Goal: Entertainment & Leisure: Consume media (video, audio)

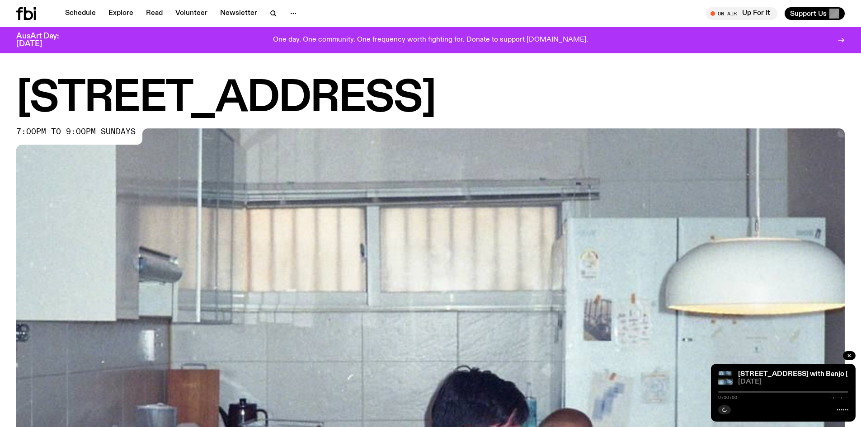
scroll to position [491, 0]
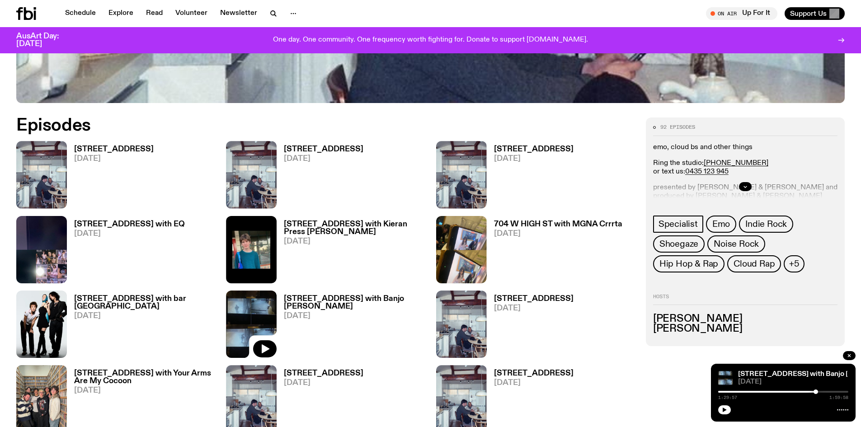
click at [99, 148] on h3 "[STREET_ADDRESS]" at bounding box center [114, 150] width 80 height 8
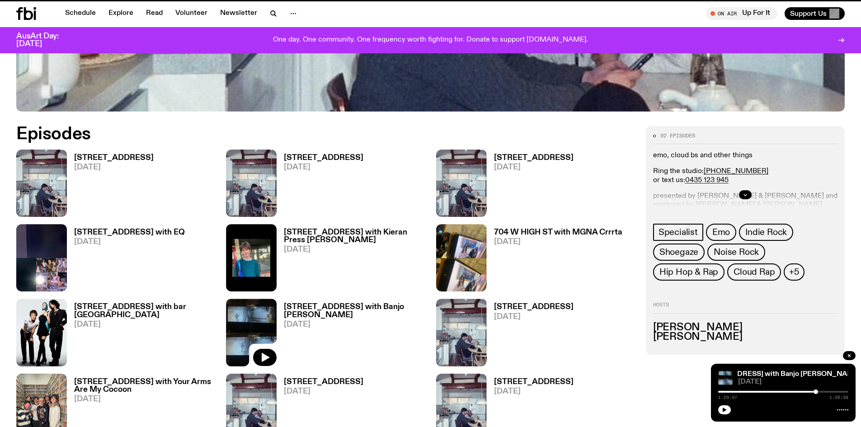
scroll to position [484, 0]
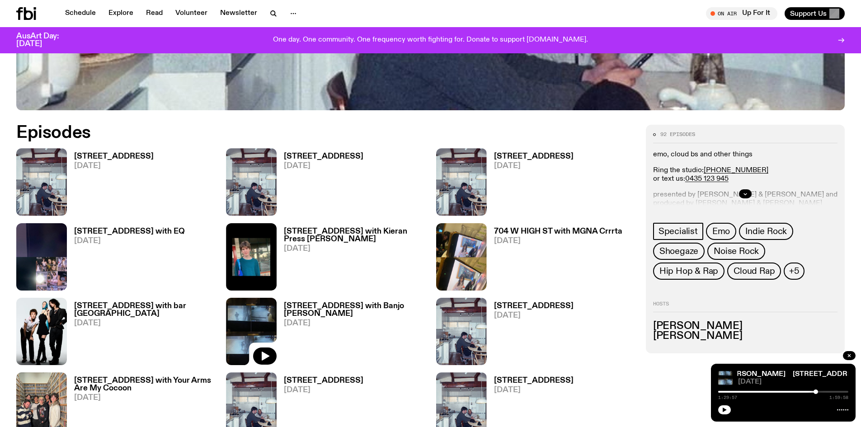
click at [90, 159] on h3 "[STREET_ADDRESS]" at bounding box center [114, 157] width 80 height 8
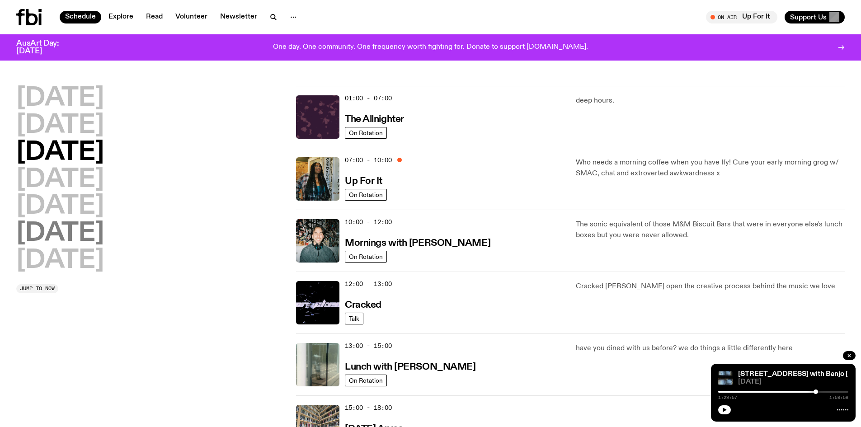
click at [53, 237] on h2 "Saturday" at bounding box center [60, 233] width 88 height 25
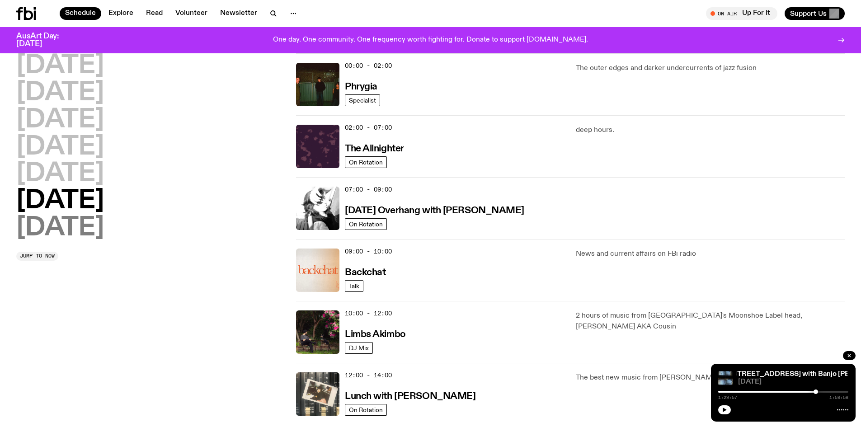
click at [56, 231] on h2 "Sunday" at bounding box center [60, 228] width 88 height 25
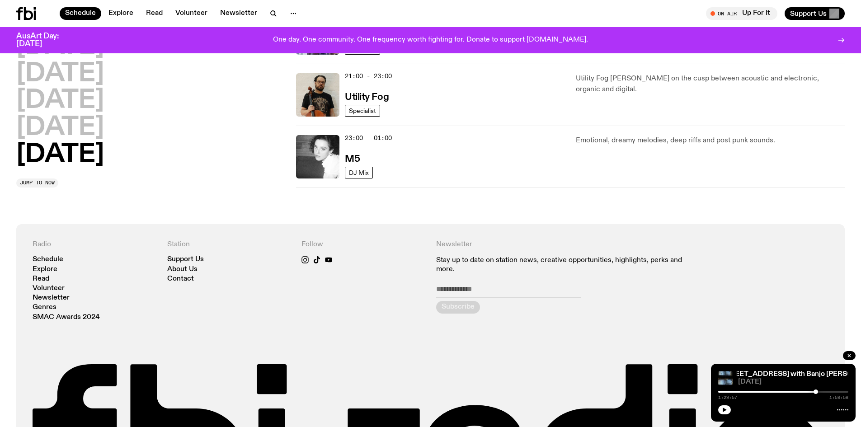
scroll to position [613, 0]
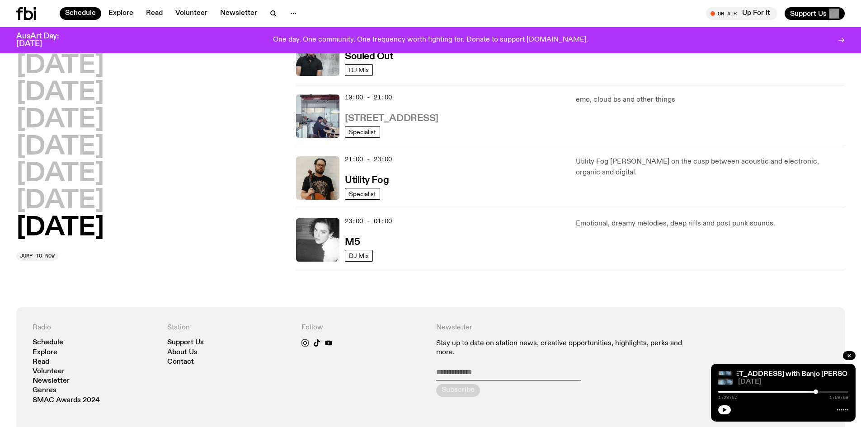
click at [362, 119] on h3 "[STREET_ADDRESS]" at bounding box center [392, 118] width 94 height 9
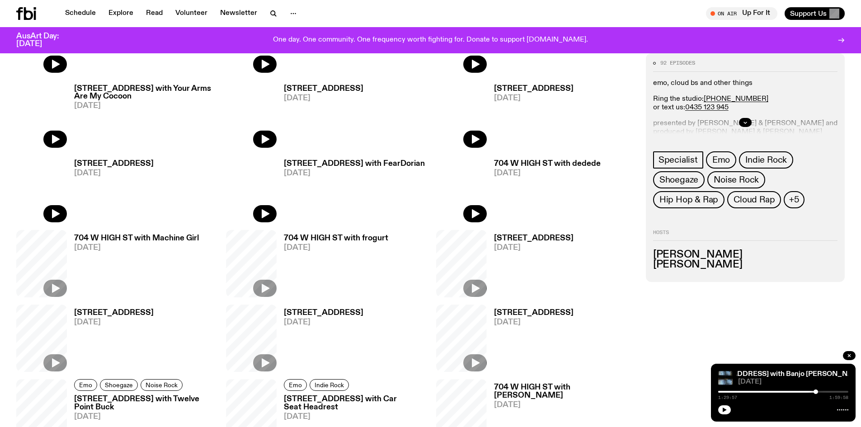
scroll to position [536, 0]
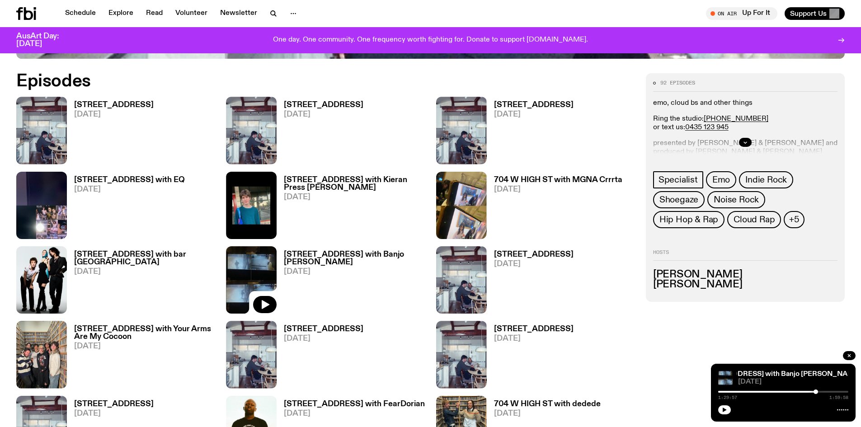
click at [295, 124] on link "704 W HIGH ST 28.09.25" at bounding box center [320, 132] width 87 height 63
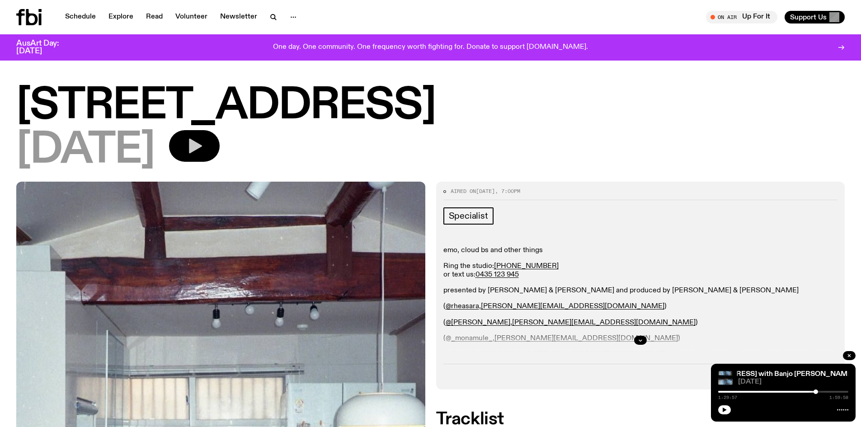
click at [202, 142] on icon "button" at bounding box center [195, 146] width 13 height 15
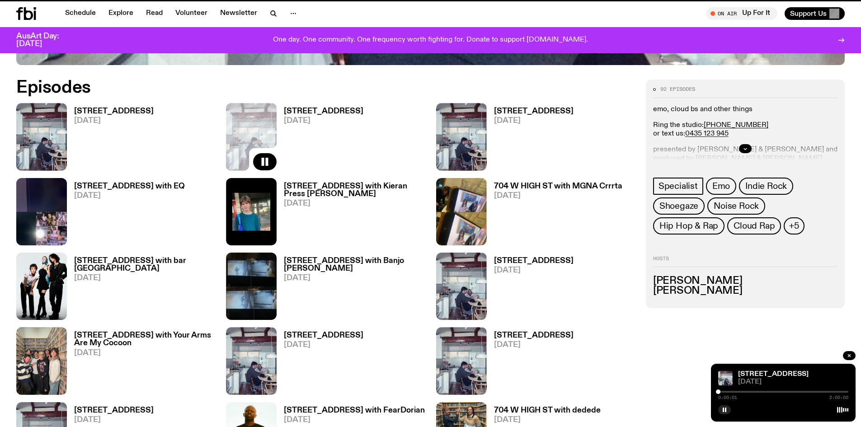
scroll to position [529, 0]
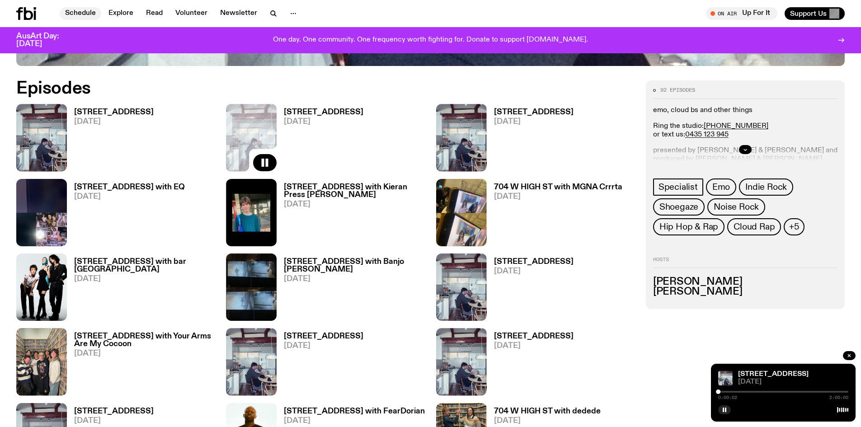
click at [88, 13] on link "Schedule" at bounding box center [81, 13] width 42 height 13
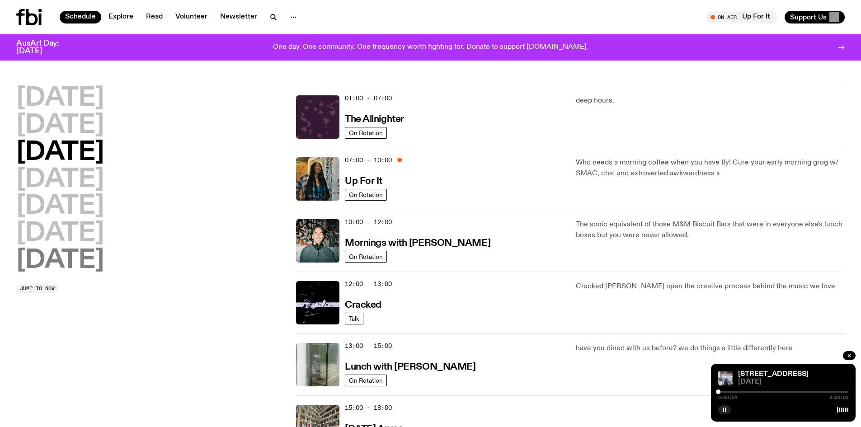
click at [89, 257] on h2 "Sunday" at bounding box center [60, 260] width 88 height 25
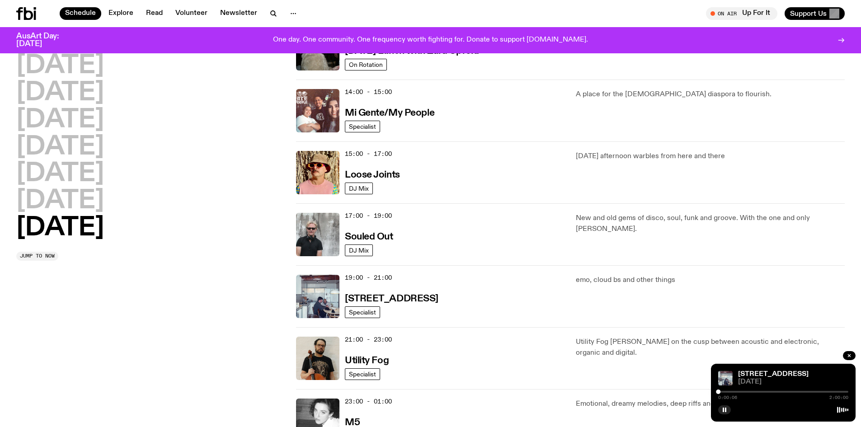
scroll to position [432, 0]
click at [378, 238] on h3 "Souled Out" at bounding box center [369, 237] width 48 height 9
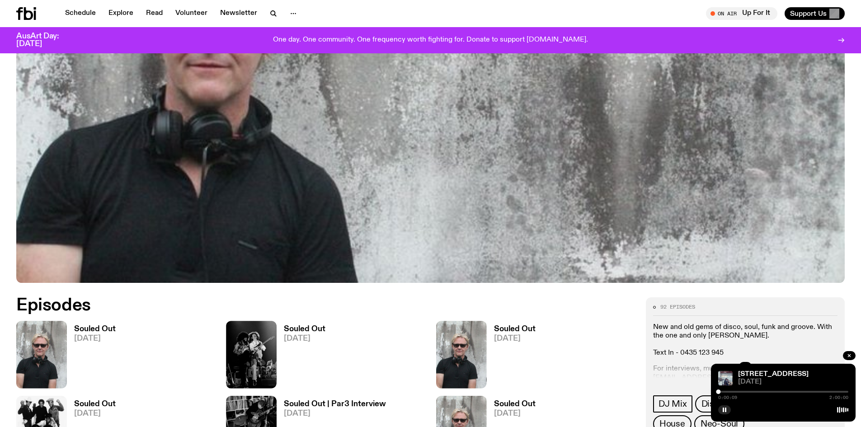
scroll to position [538, 0]
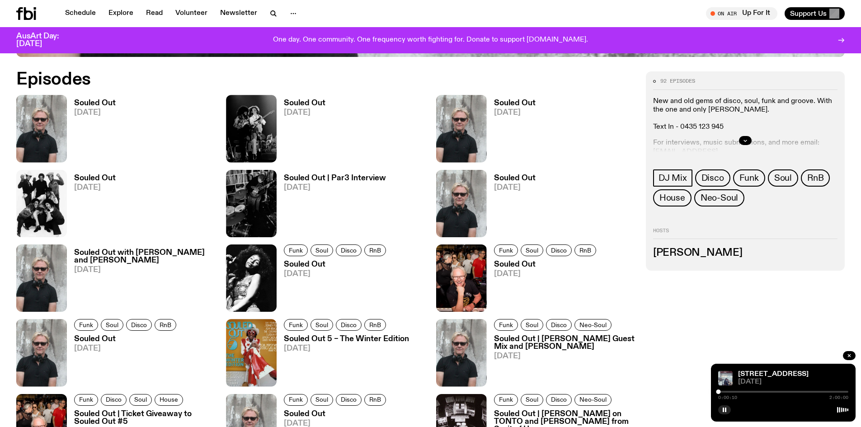
click at [105, 107] on h3 "Souled Out" at bounding box center [95, 103] width 42 height 8
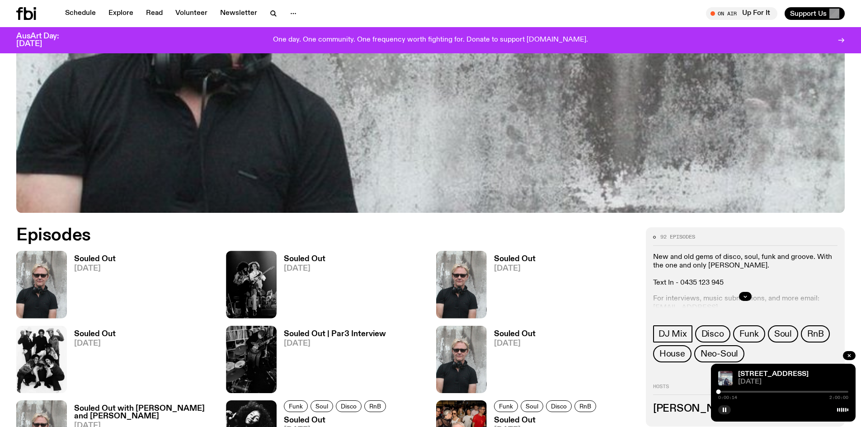
scroll to position [349, 0]
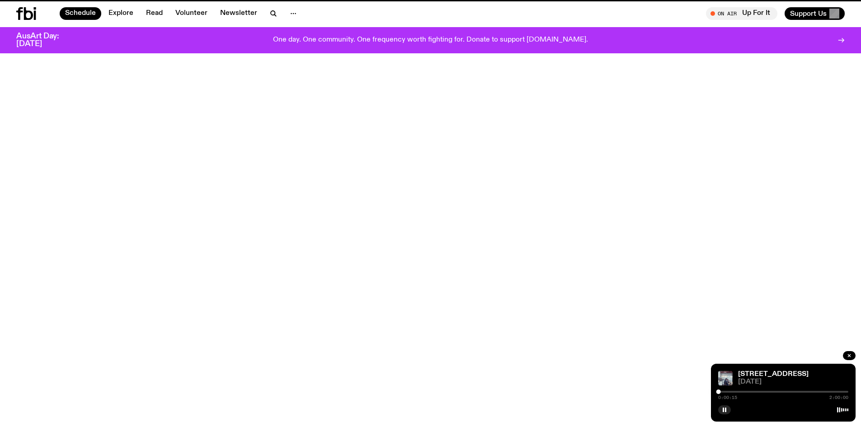
scroll to position [432, 0]
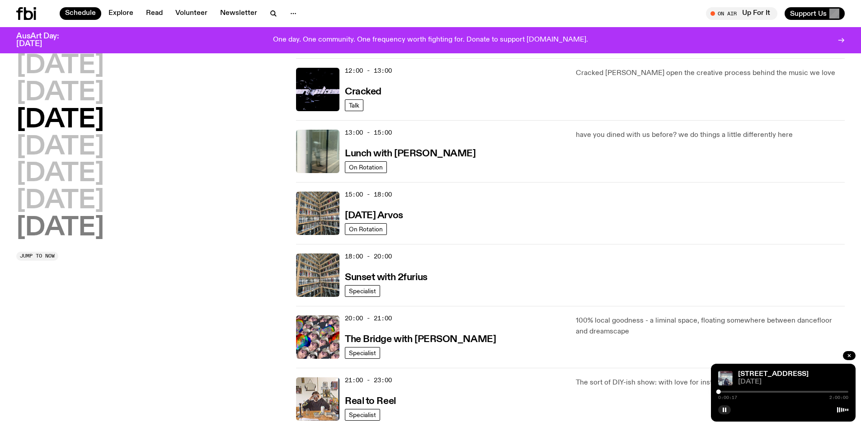
click at [80, 231] on h2 "Sunday" at bounding box center [60, 228] width 88 height 25
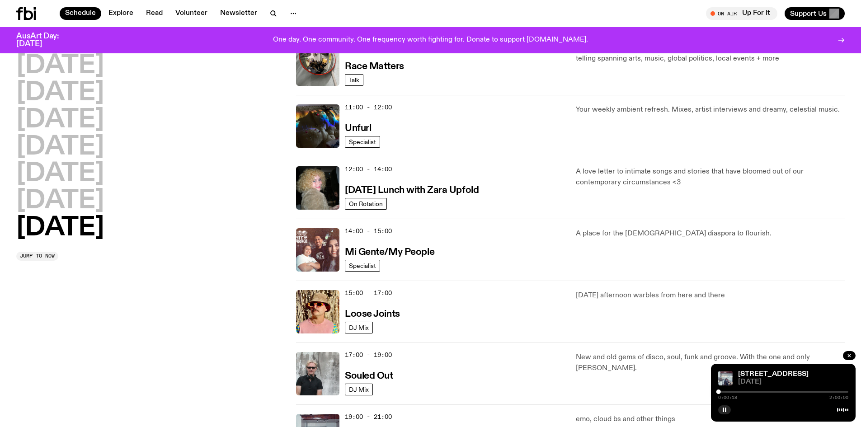
scroll to position [297, 0]
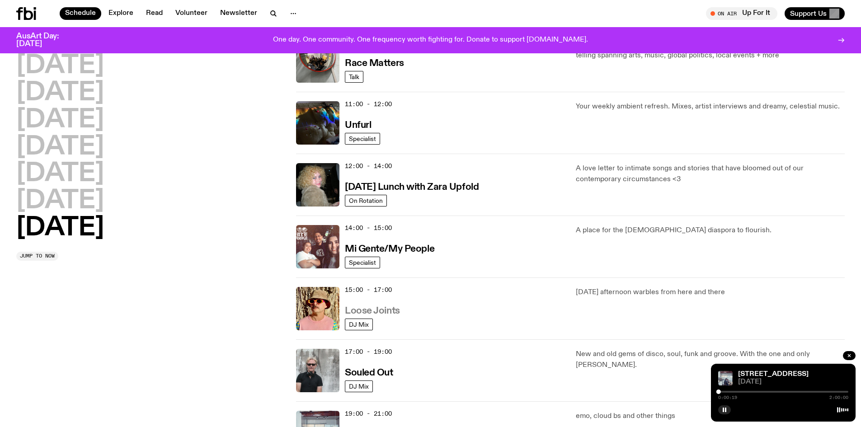
click at [382, 312] on h3 "Loose Joints" at bounding box center [372, 311] width 55 height 9
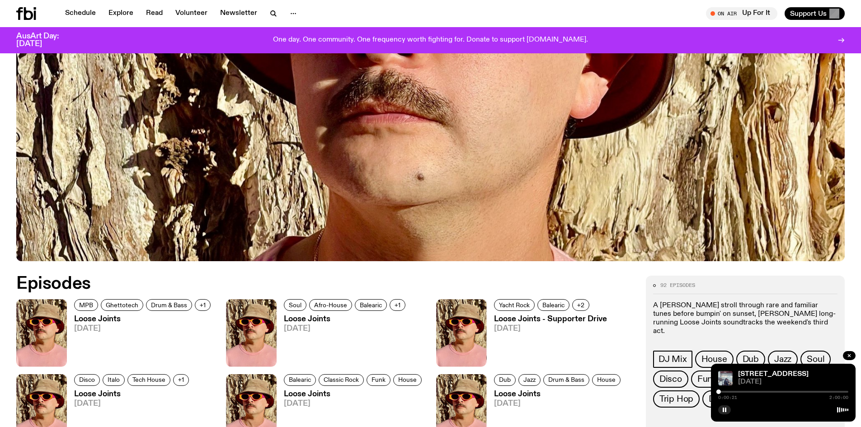
scroll to position [356, 0]
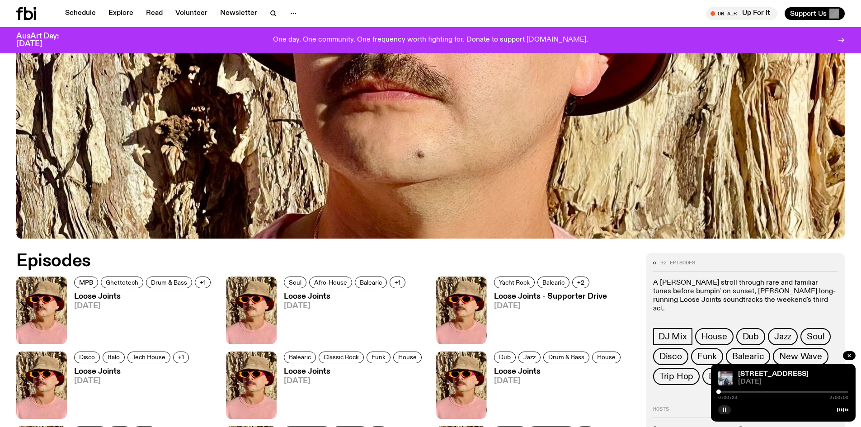
click at [91, 298] on h3 "Loose Joints" at bounding box center [143, 297] width 139 height 8
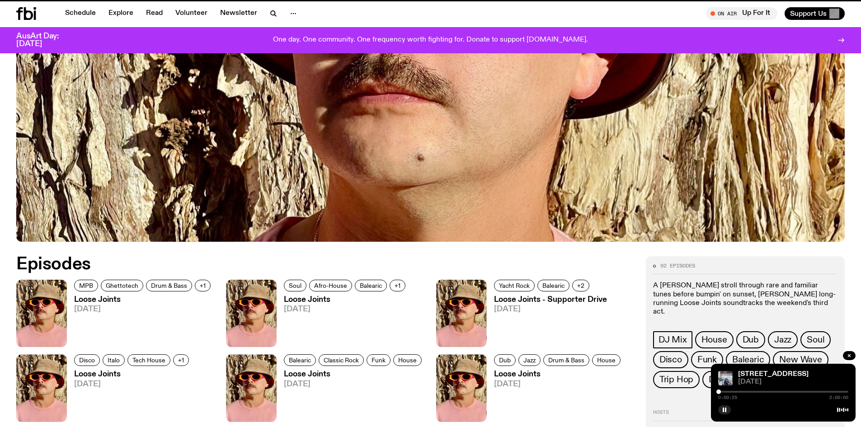
scroll to position [349, 0]
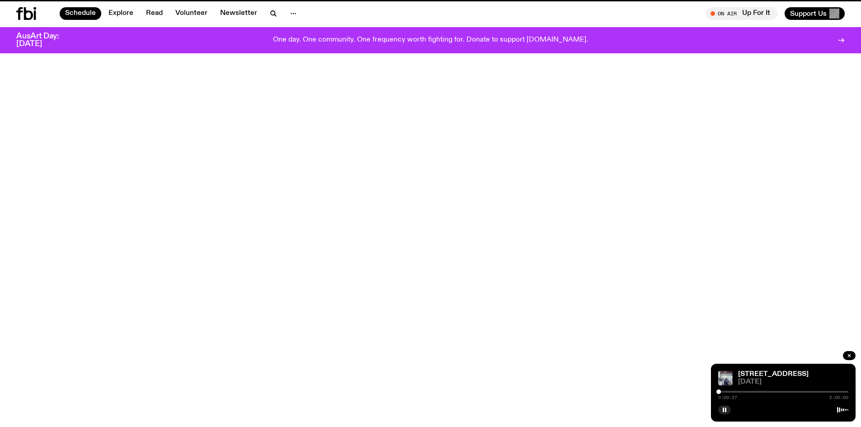
scroll to position [297, 0]
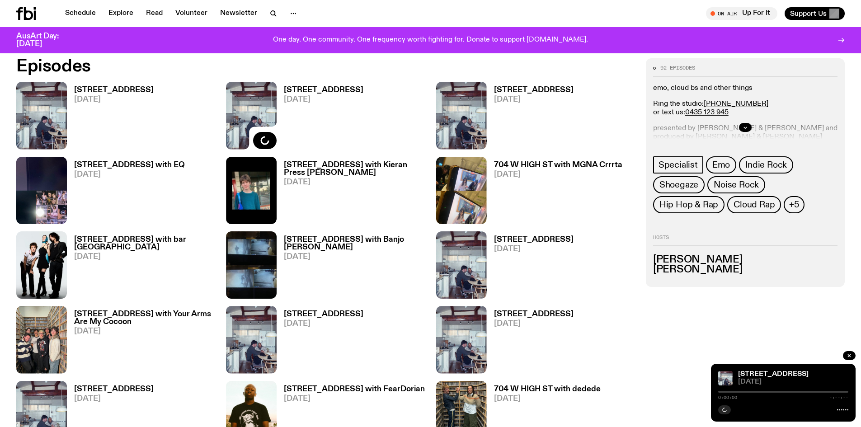
scroll to position [401, 0]
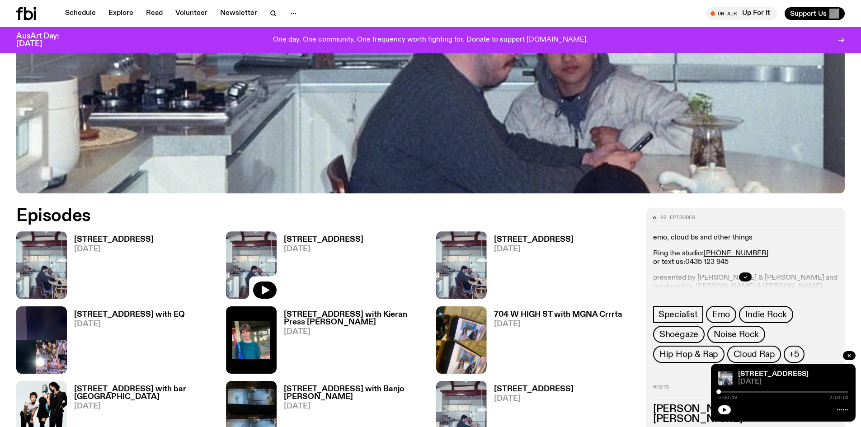
click at [104, 237] on h3 "[STREET_ADDRESS]" at bounding box center [114, 240] width 80 height 8
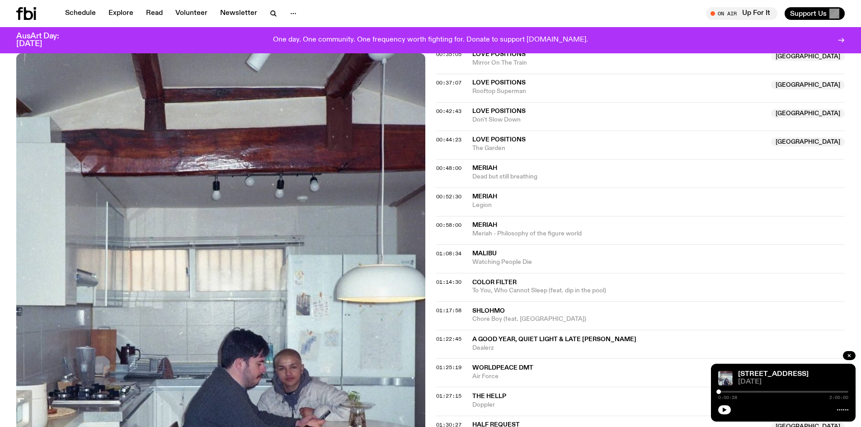
scroll to position [584, 0]
